Goal: Complete application form

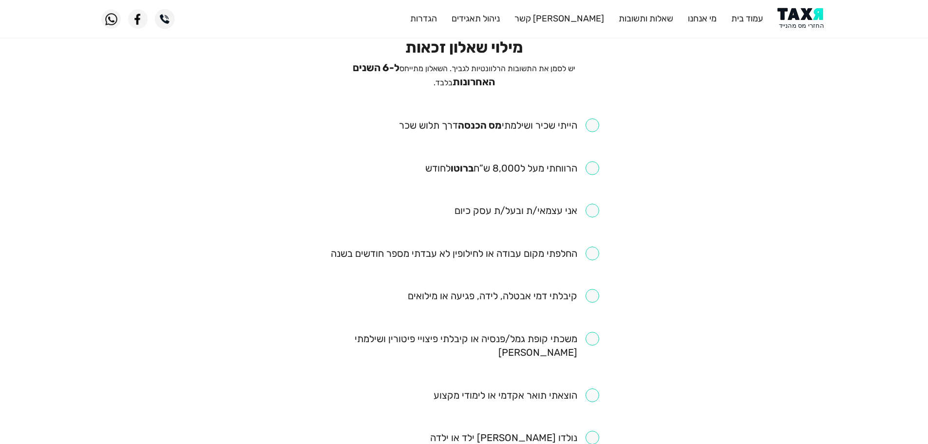
scroll to position [49, 0]
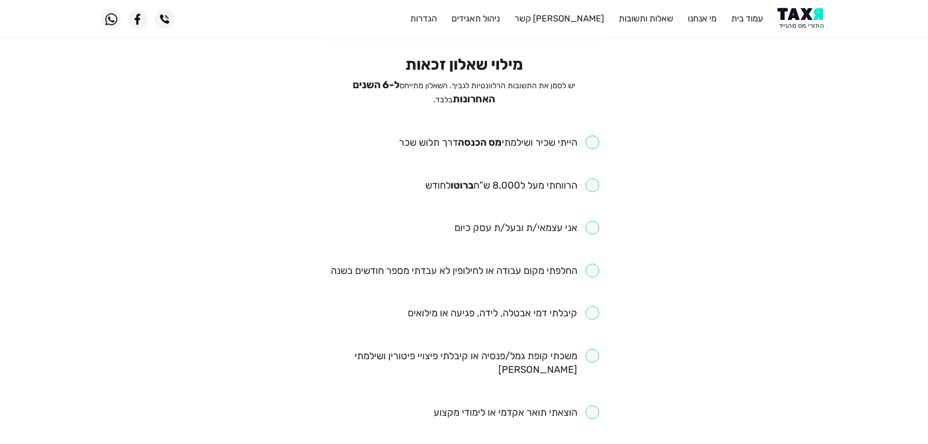
click at [593, 140] on input "checkbox" at bounding box center [499, 142] width 200 height 14
checkbox input "true"
click at [595, 182] on input "checkbox" at bounding box center [512, 185] width 174 height 14
checkbox input "true"
click at [593, 316] on input "checkbox" at bounding box center [504, 313] width 192 height 14
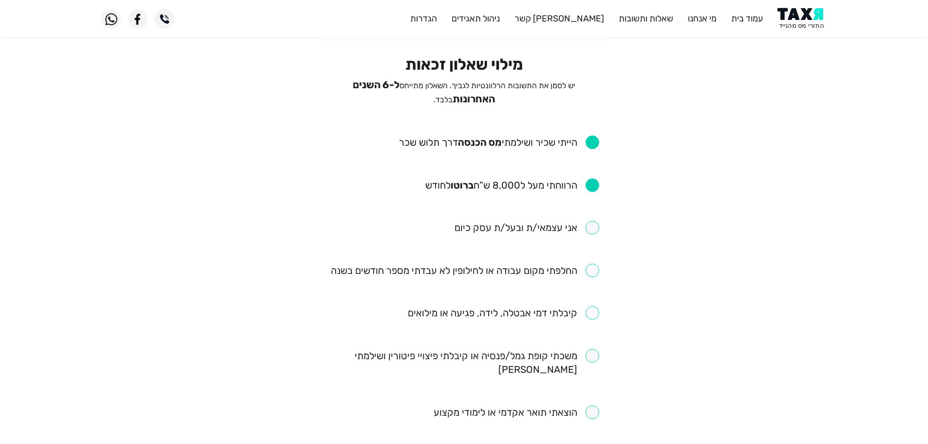
checkbox input "true"
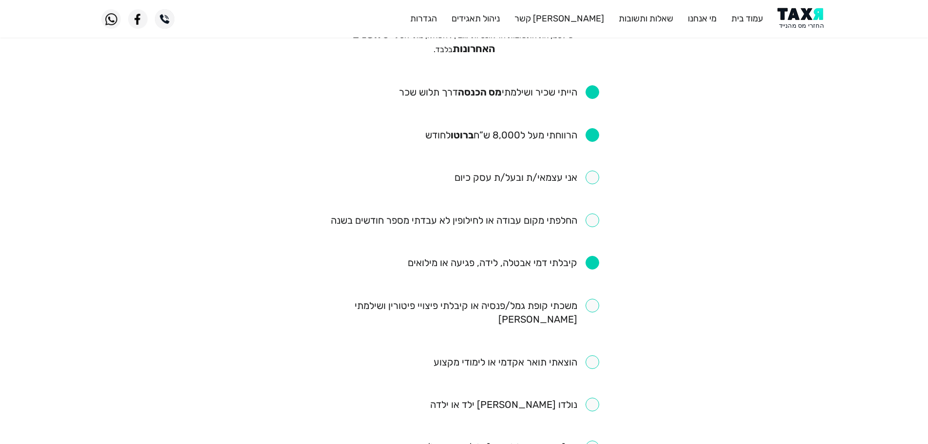
scroll to position [97, 0]
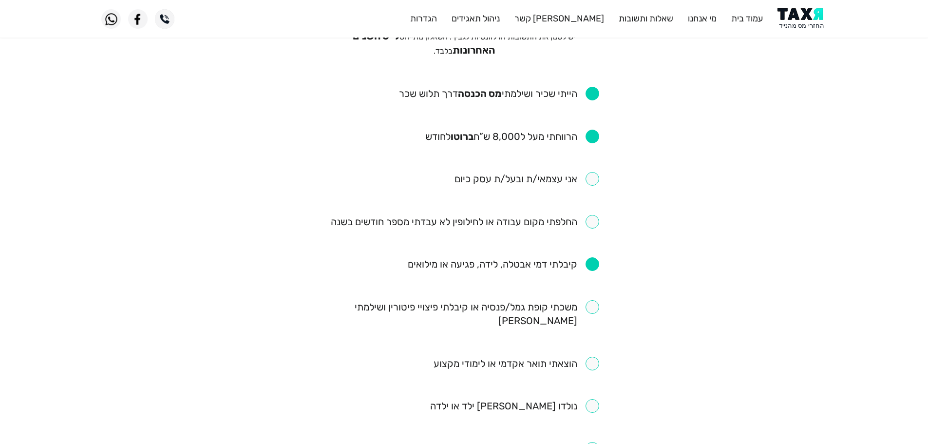
click at [591, 216] on input "checkbox" at bounding box center [465, 222] width 269 height 14
checkbox input "true"
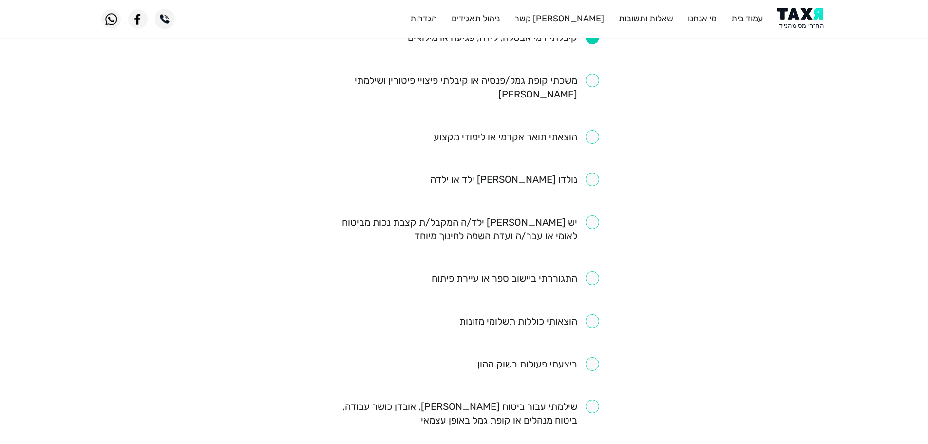
scroll to position [341, 0]
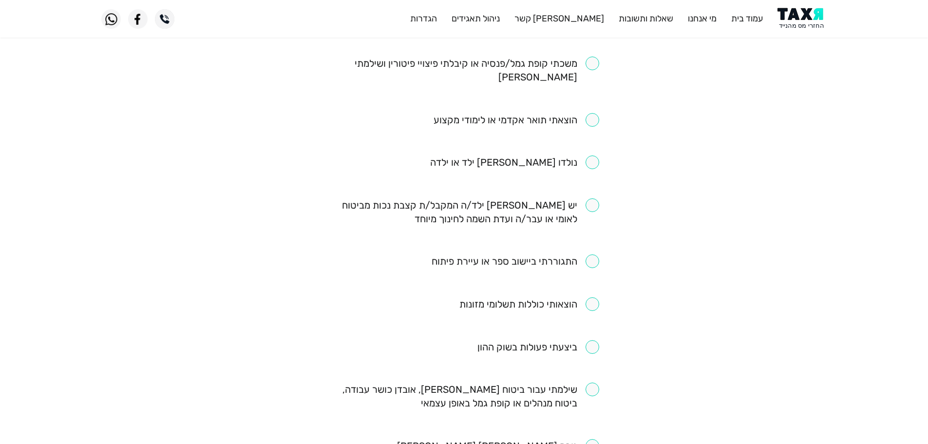
click at [596, 254] on input "checkbox" at bounding box center [516, 261] width 168 height 14
checkbox input "true"
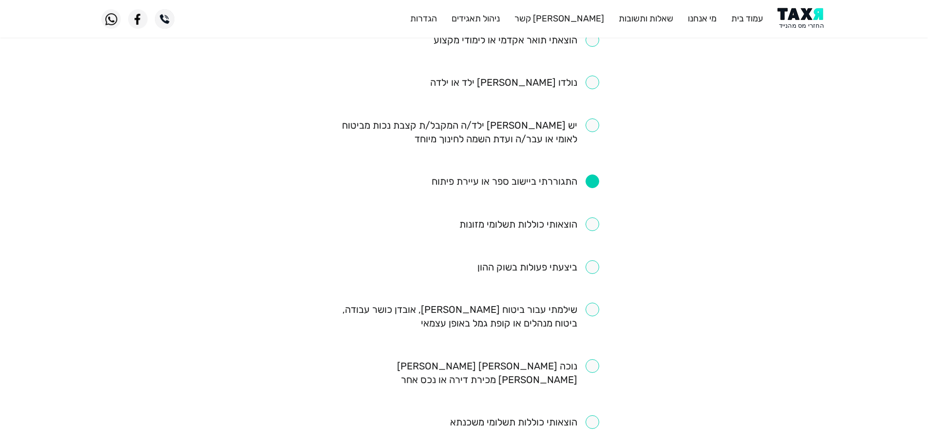
scroll to position [439, 0]
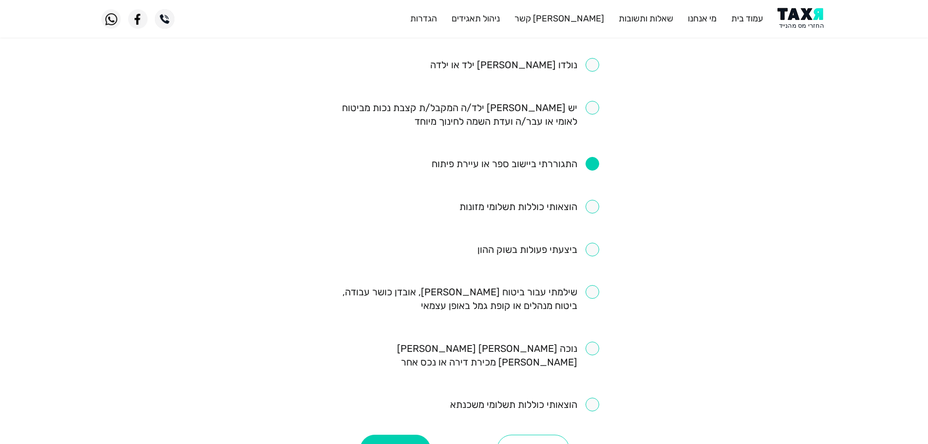
click at [594, 243] on input "checkbox" at bounding box center [539, 250] width 122 height 14
checkbox input "true"
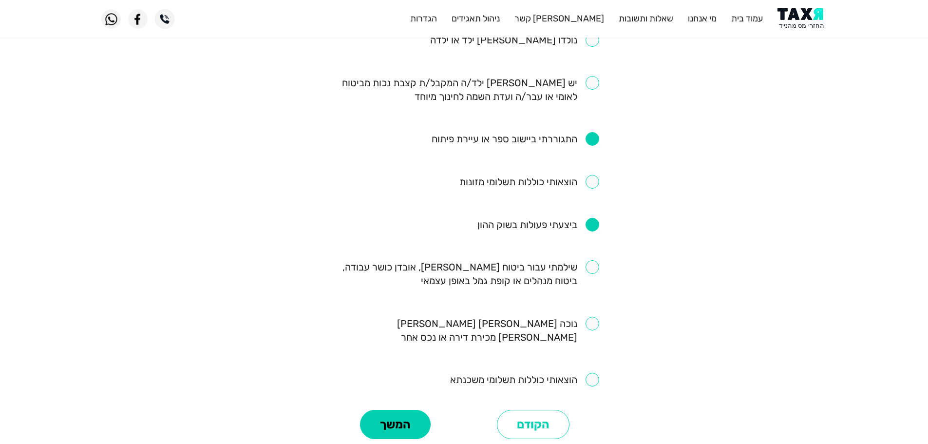
scroll to position [487, 0]
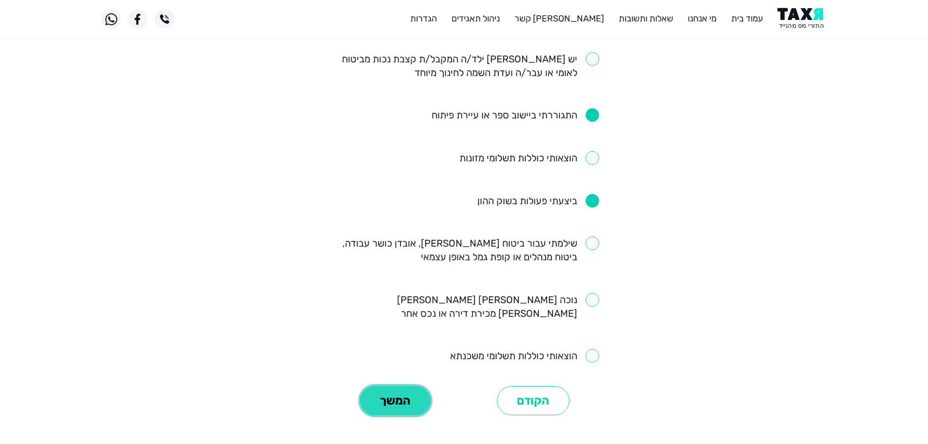
click at [412, 386] on button "המשך" at bounding box center [395, 400] width 71 height 29
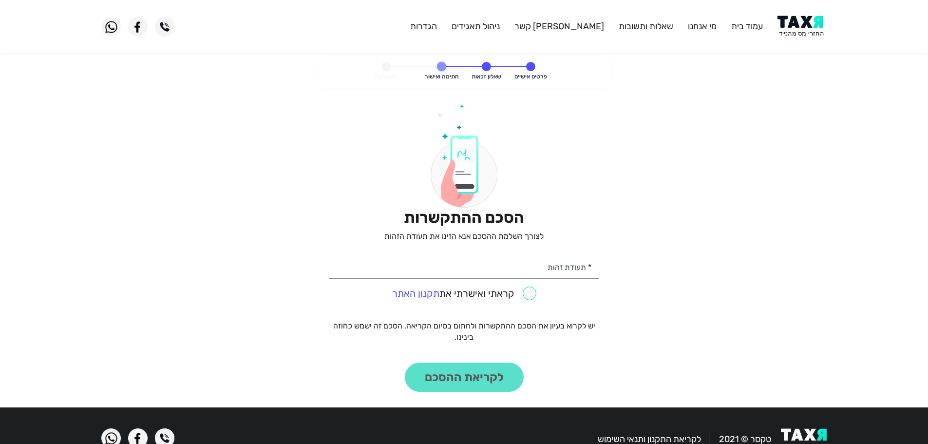
click at [817, 34] on img at bounding box center [802, 27] width 49 height 22
